Goal: Navigation & Orientation: Find specific page/section

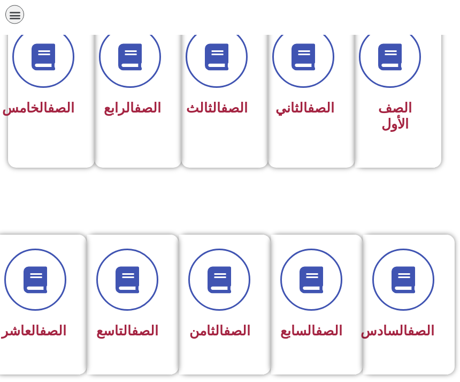
scroll to position [287, 0]
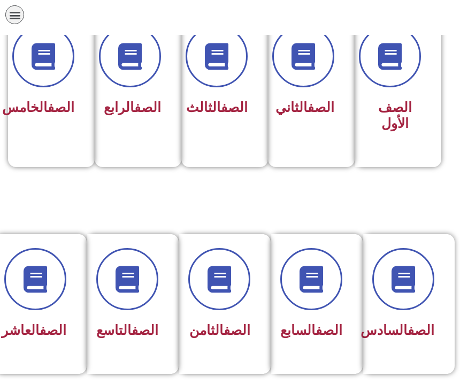
click at [233, 277] on icon at bounding box center [219, 279] width 27 height 27
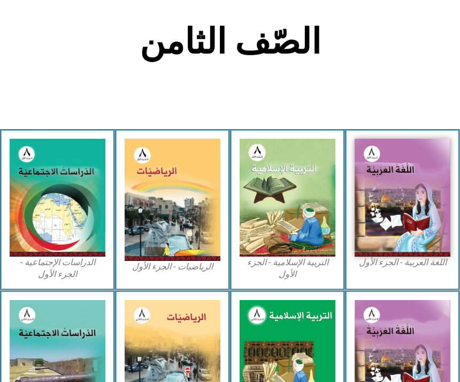
scroll to position [232, 0]
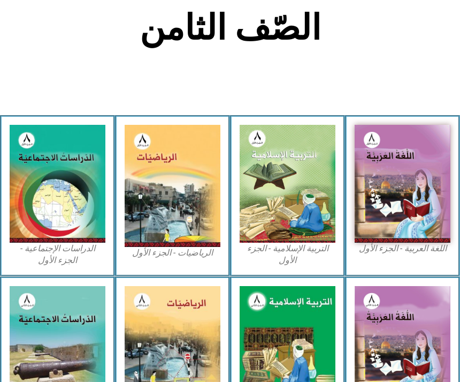
click at [78, 218] on img at bounding box center [58, 184] width 96 height 118
